Goal: Find specific page/section

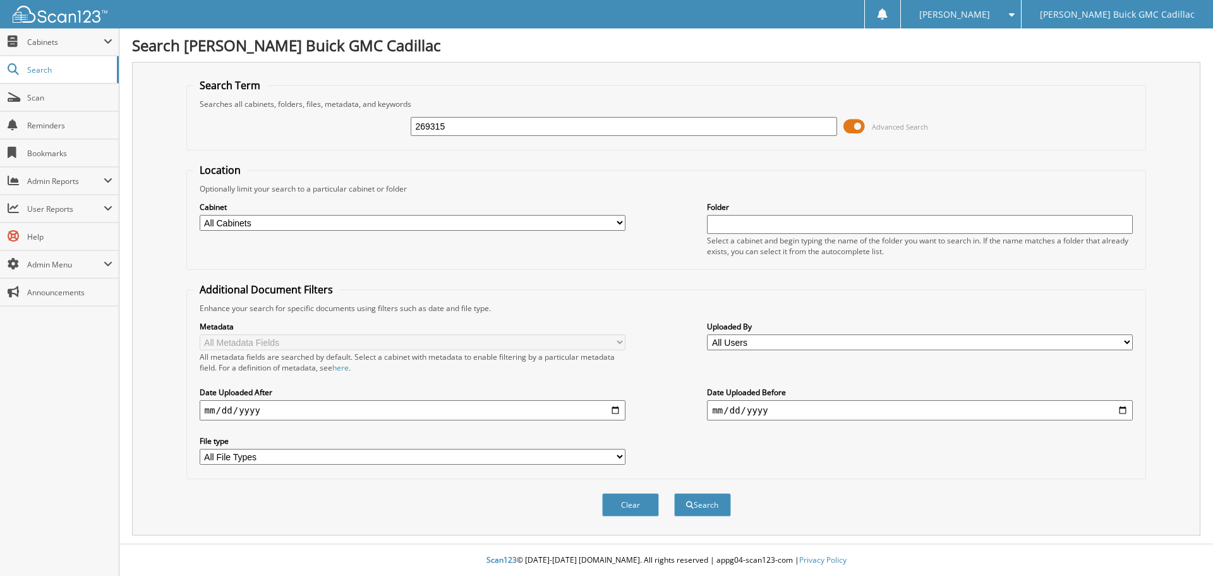
type input "269315"
click at [674, 493] on button "Search" at bounding box center [702, 504] width 57 height 23
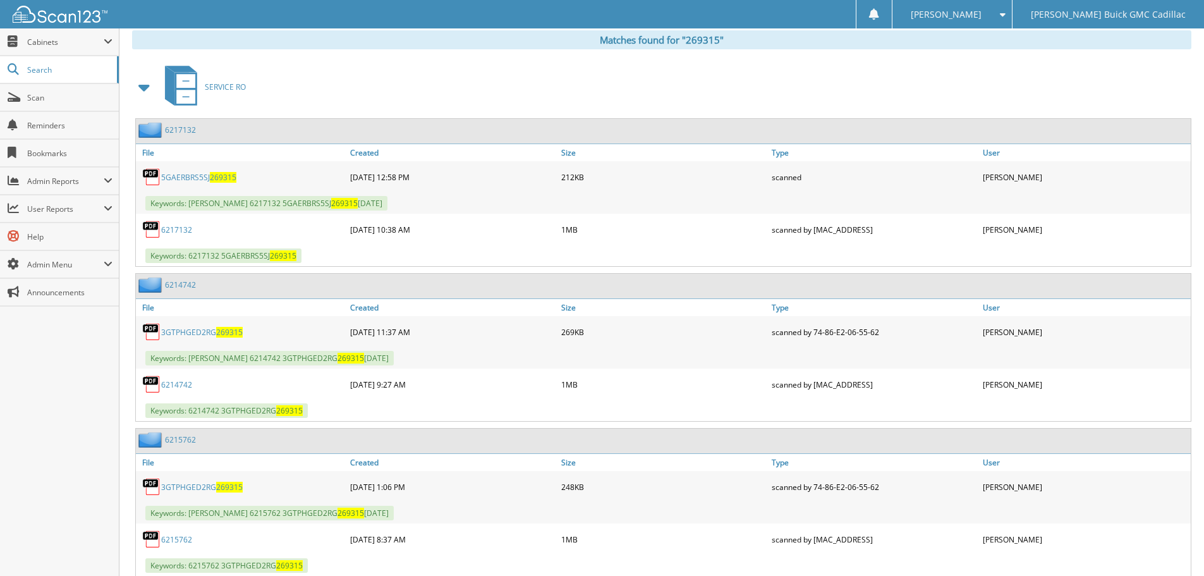
scroll to position [506, 0]
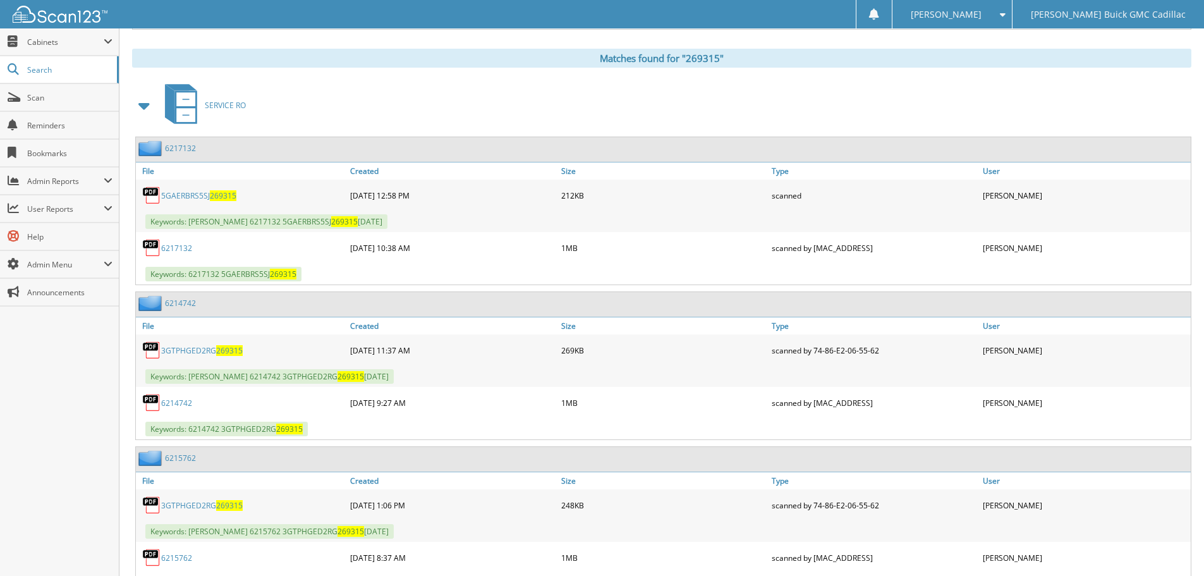
click at [142, 107] on span at bounding box center [145, 105] width 18 height 23
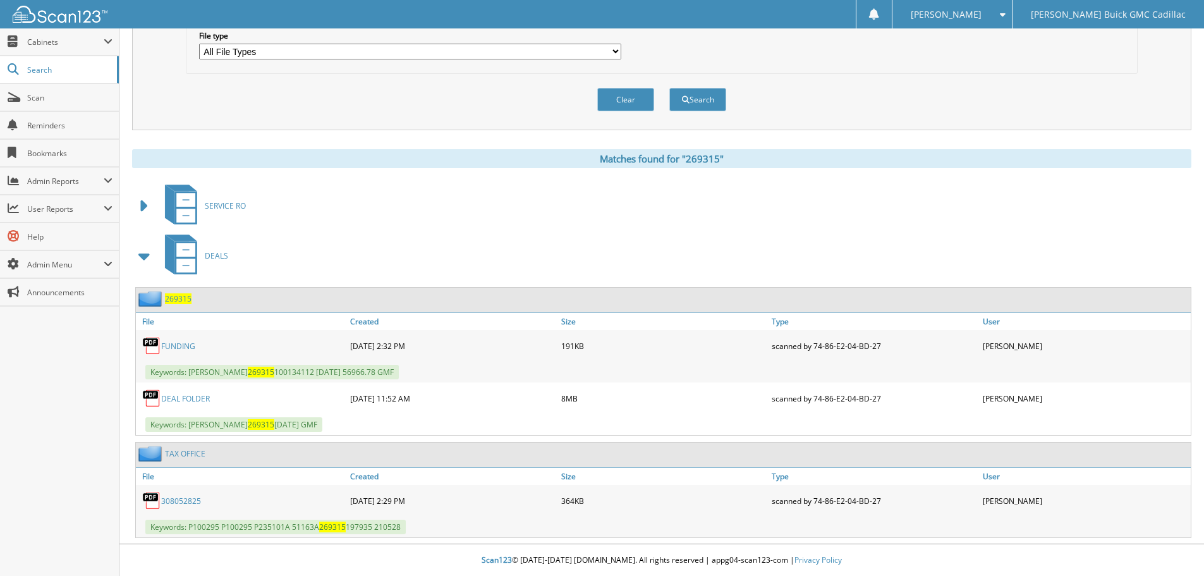
scroll to position [405, 0]
click at [184, 396] on link "DEAL FOLDER" at bounding box center [185, 398] width 49 height 11
click at [194, 397] on link "DEAL FOLDER" at bounding box center [185, 398] width 49 height 11
click at [185, 343] on link "FUNDING" at bounding box center [178, 346] width 34 height 11
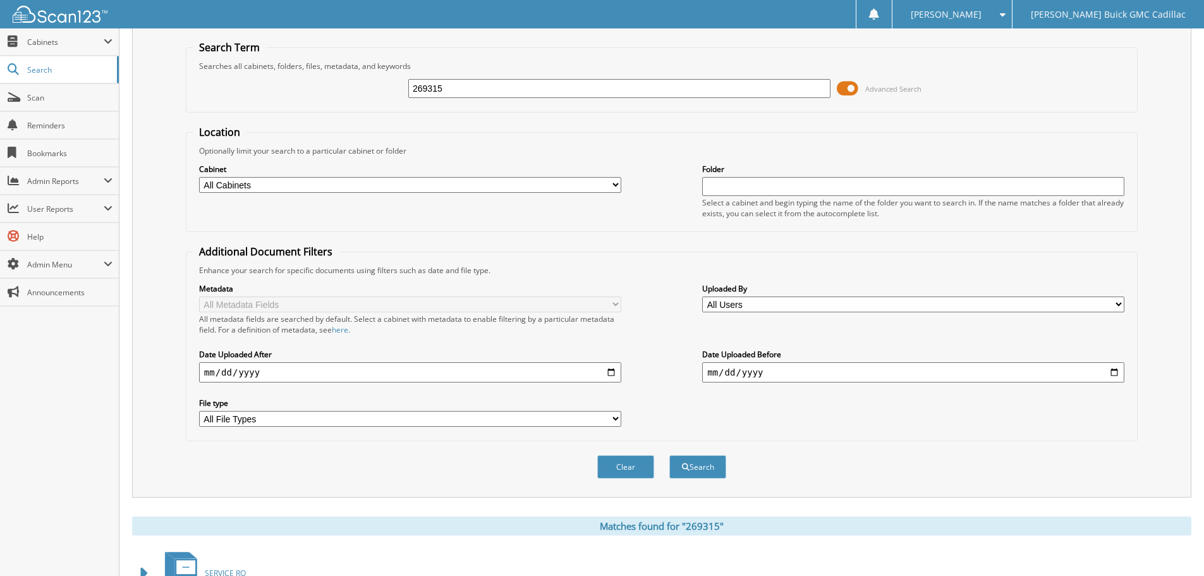
scroll to position [26, 0]
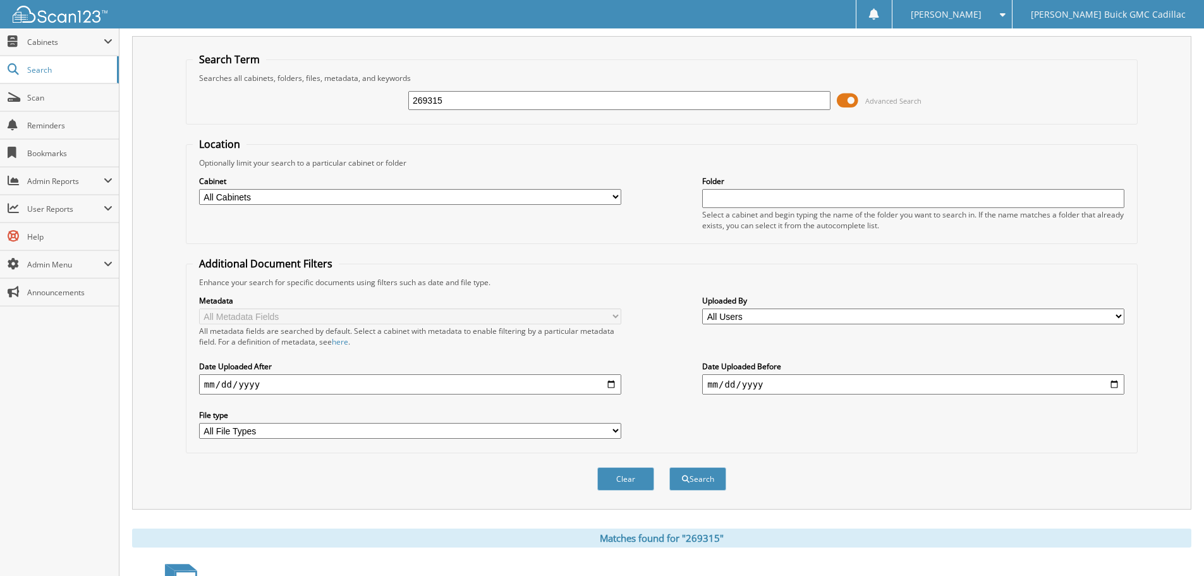
drag, startPoint x: 468, startPoint y: 105, endPoint x: 340, endPoint y: 109, distance: 127.7
click at [340, 109] on div "269315 Advanced Search" at bounding box center [662, 100] width 938 height 34
type input "ar"
click at [669, 467] on button "Search" at bounding box center [697, 478] width 57 height 23
